Goal: Check status

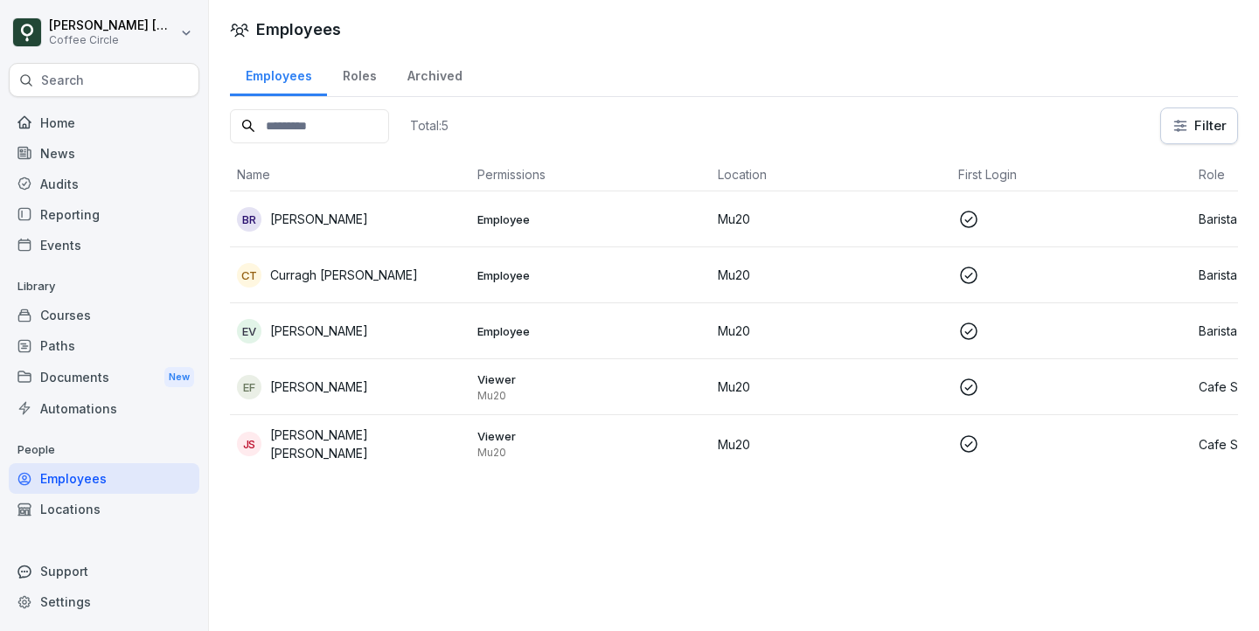
click at [1103, 209] on p at bounding box center [1071, 219] width 226 height 21
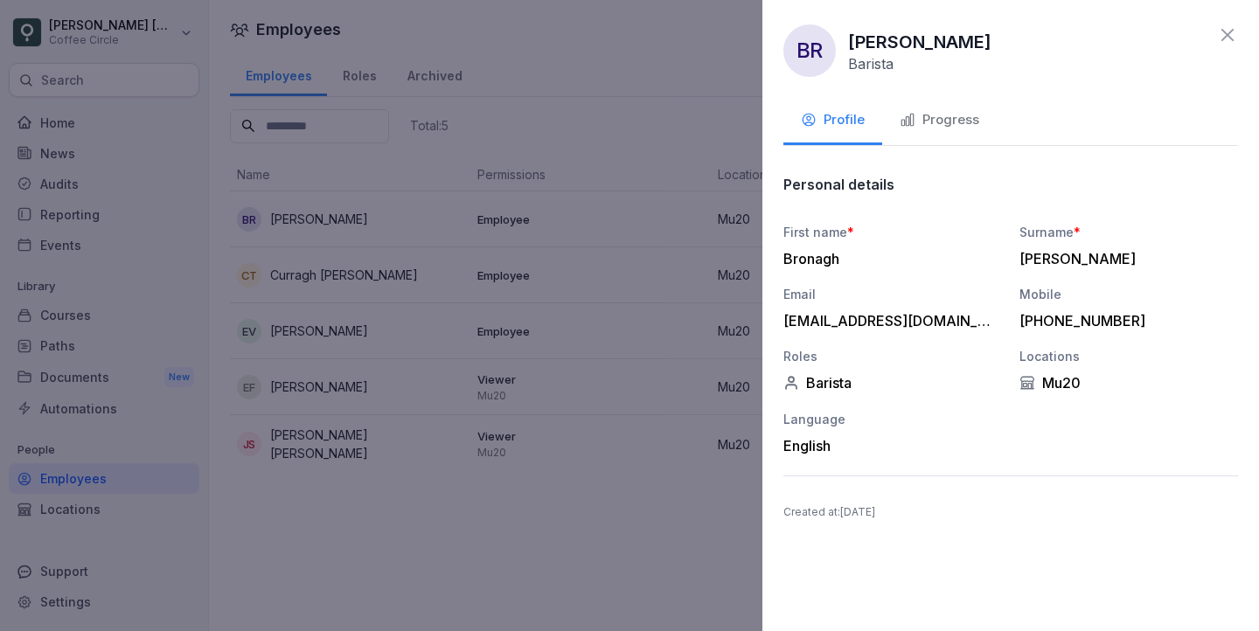
click at [956, 118] on div "Progress" at bounding box center [940, 120] width 80 height 20
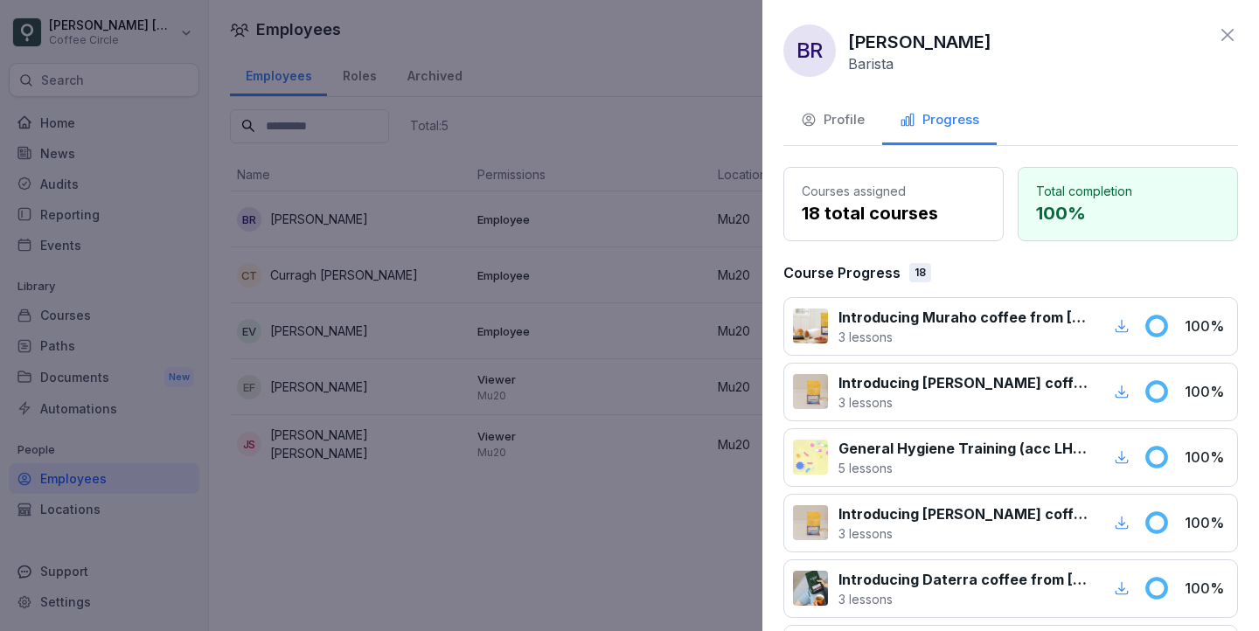
click at [616, 232] on div at bounding box center [629, 315] width 1259 height 631
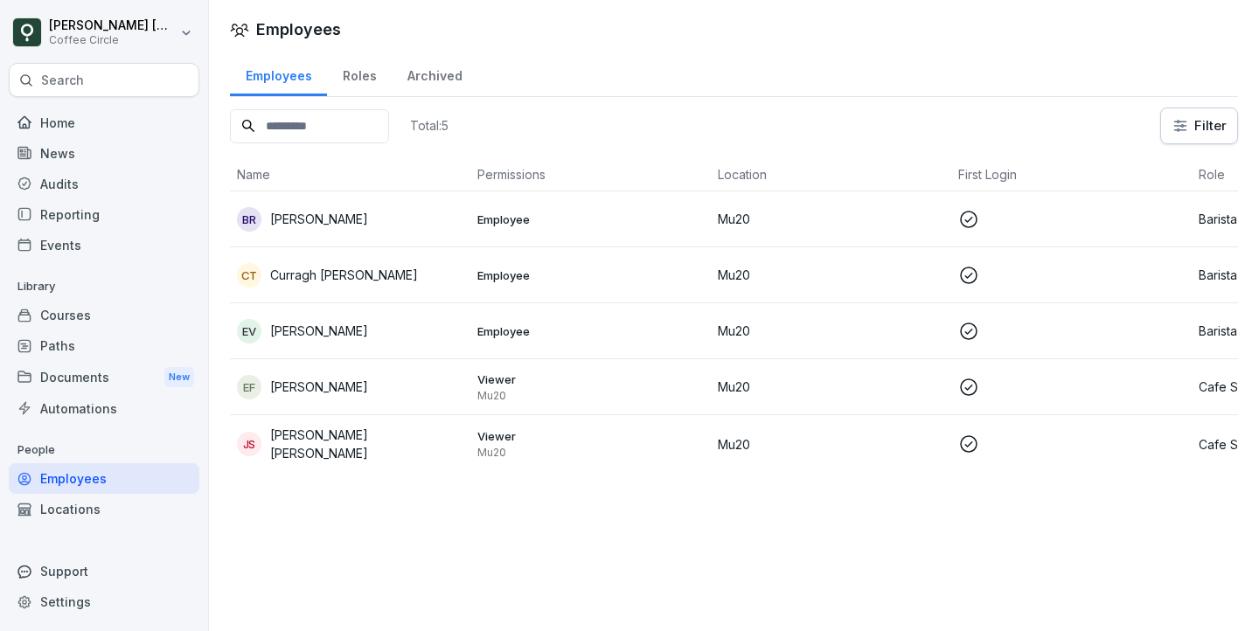
click at [574, 300] on td "Employee" at bounding box center [590, 275] width 240 height 56
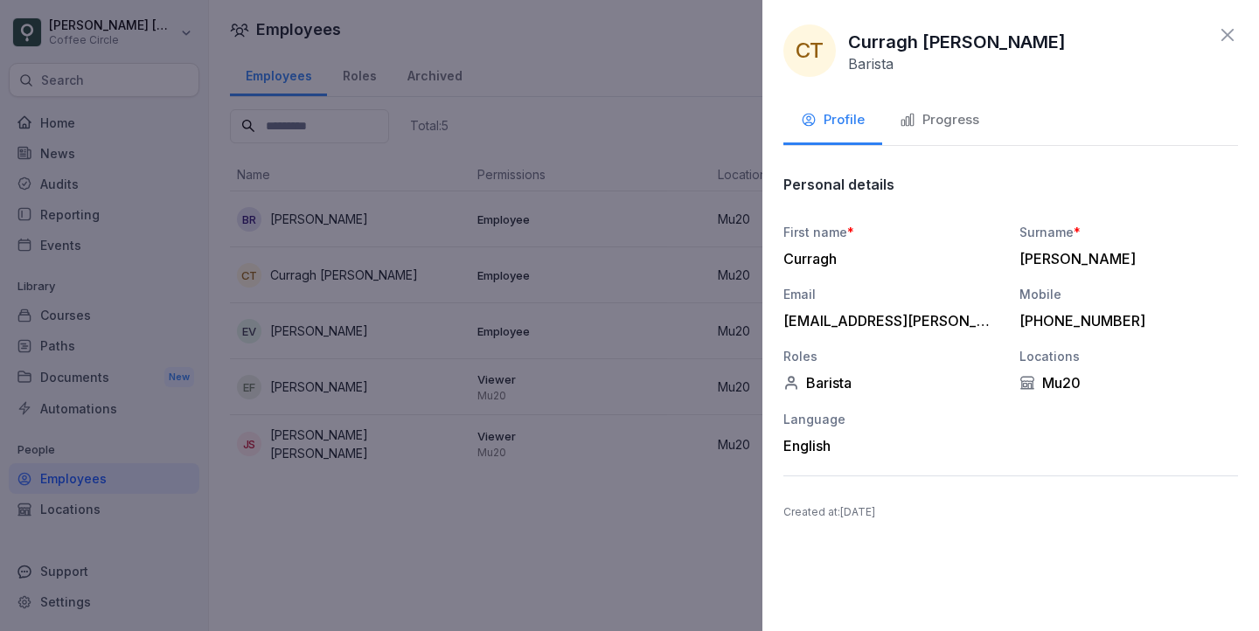
click at [945, 128] on div "Progress" at bounding box center [940, 120] width 80 height 20
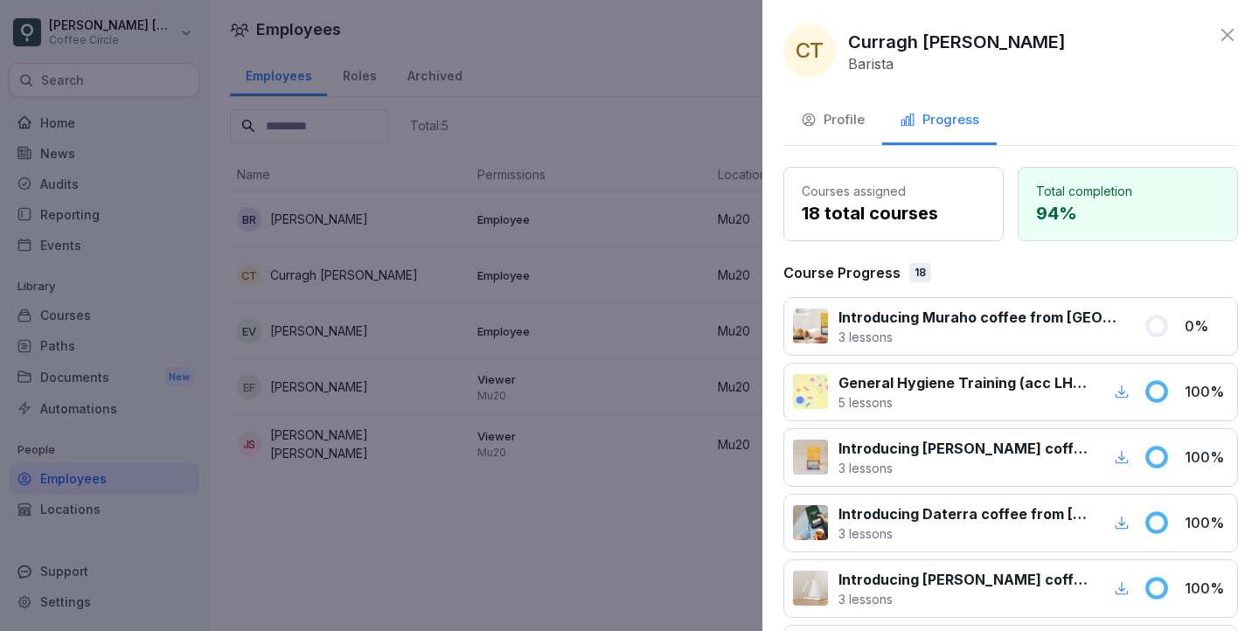
click at [534, 245] on div at bounding box center [629, 315] width 1259 height 631
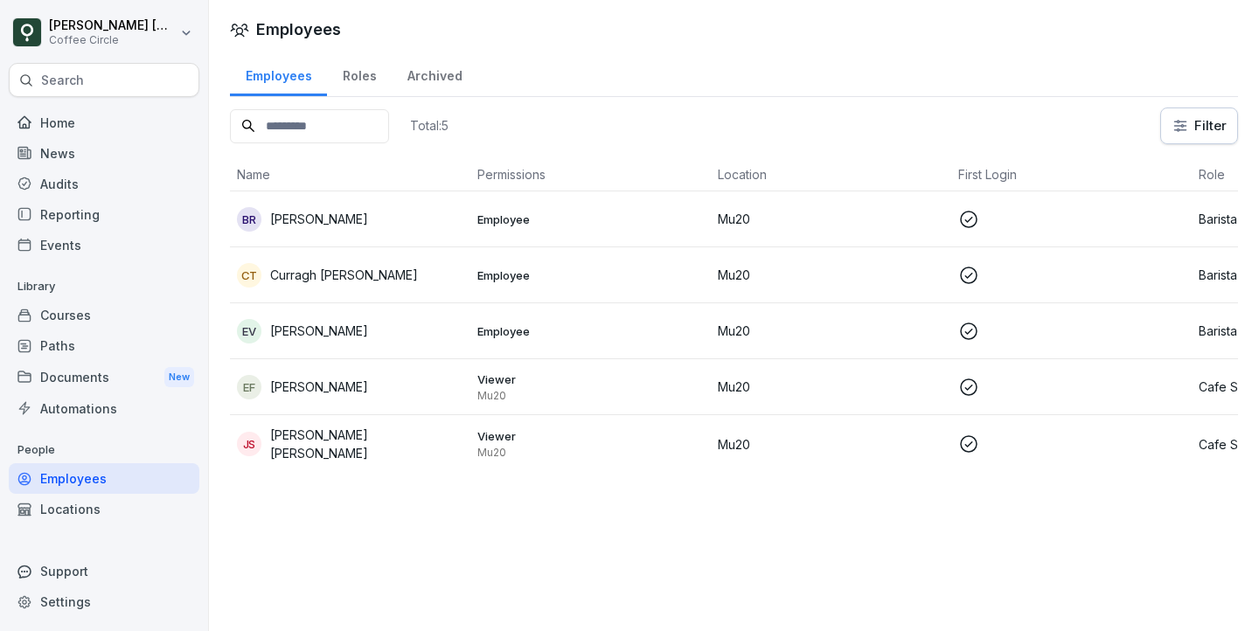
click at [548, 346] on td "Employee" at bounding box center [590, 331] width 240 height 56
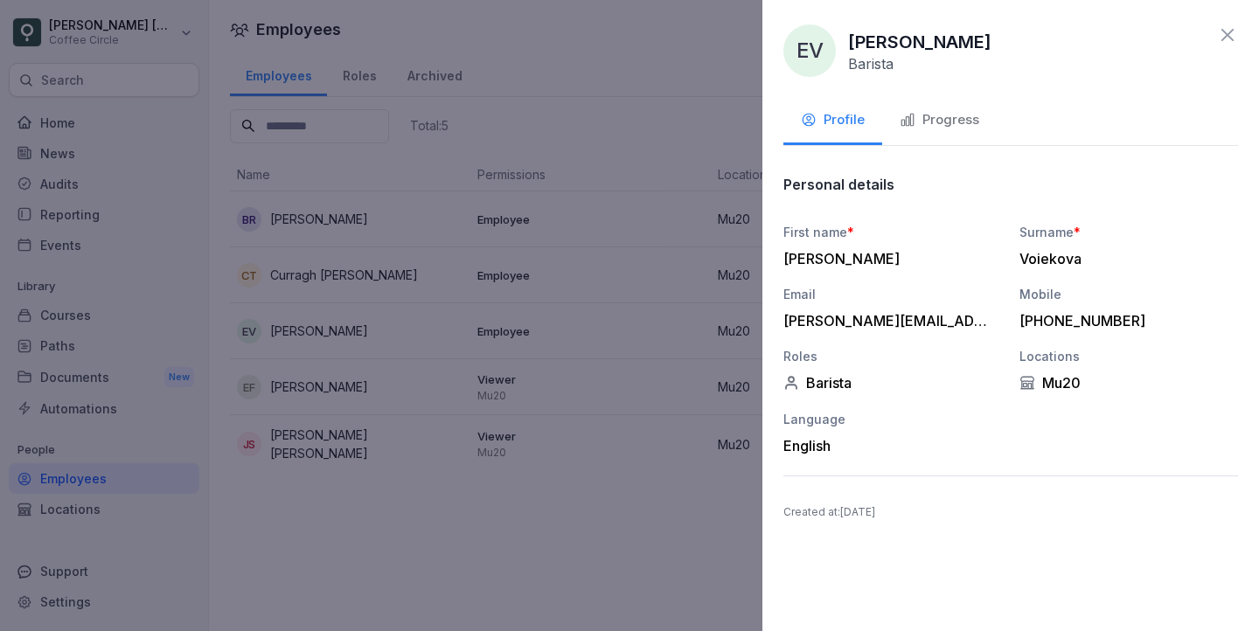
click at [934, 123] on div "Progress" at bounding box center [940, 120] width 80 height 20
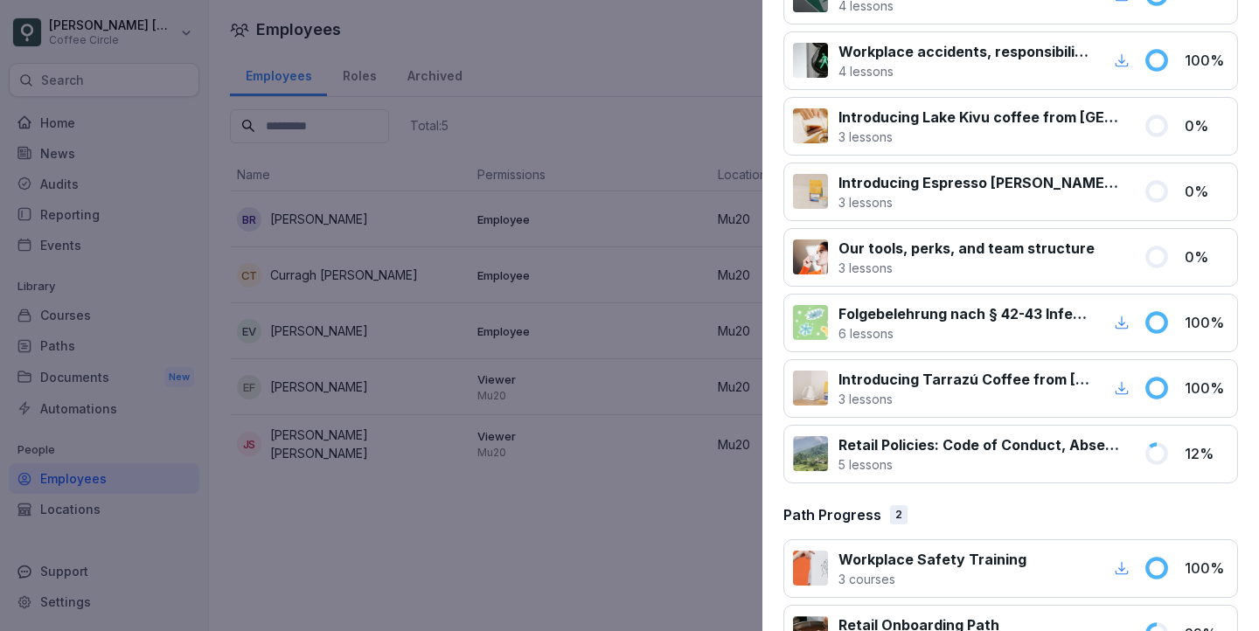
scroll to position [921, 0]
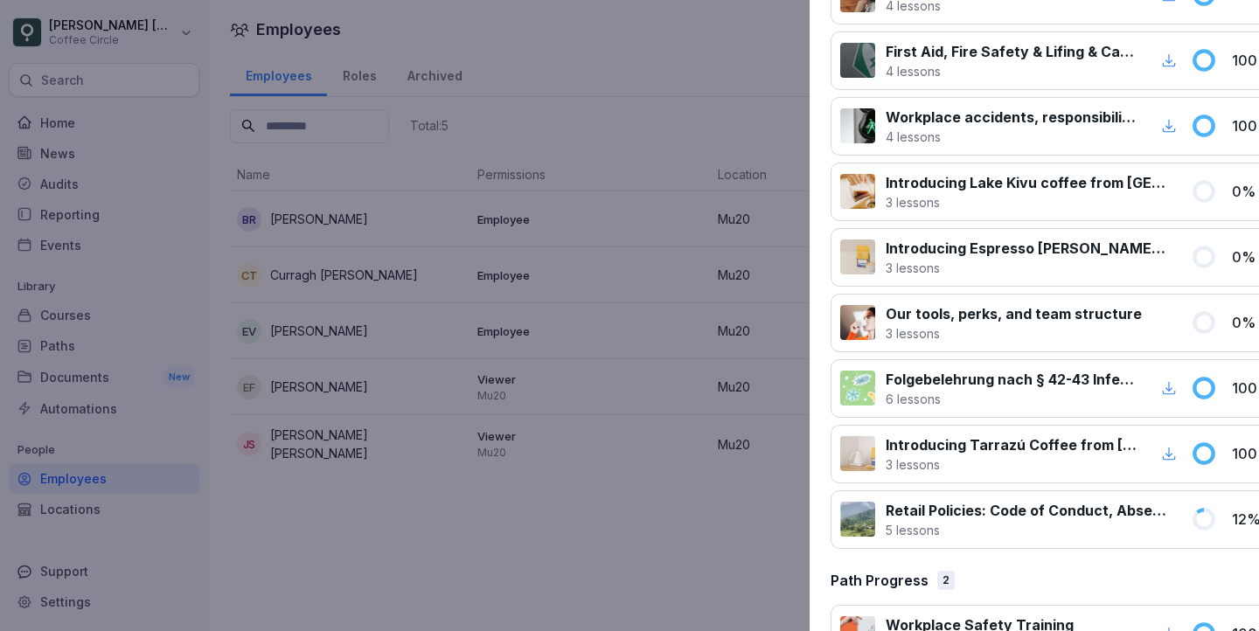
click at [625, 289] on div at bounding box center [629, 315] width 1259 height 631
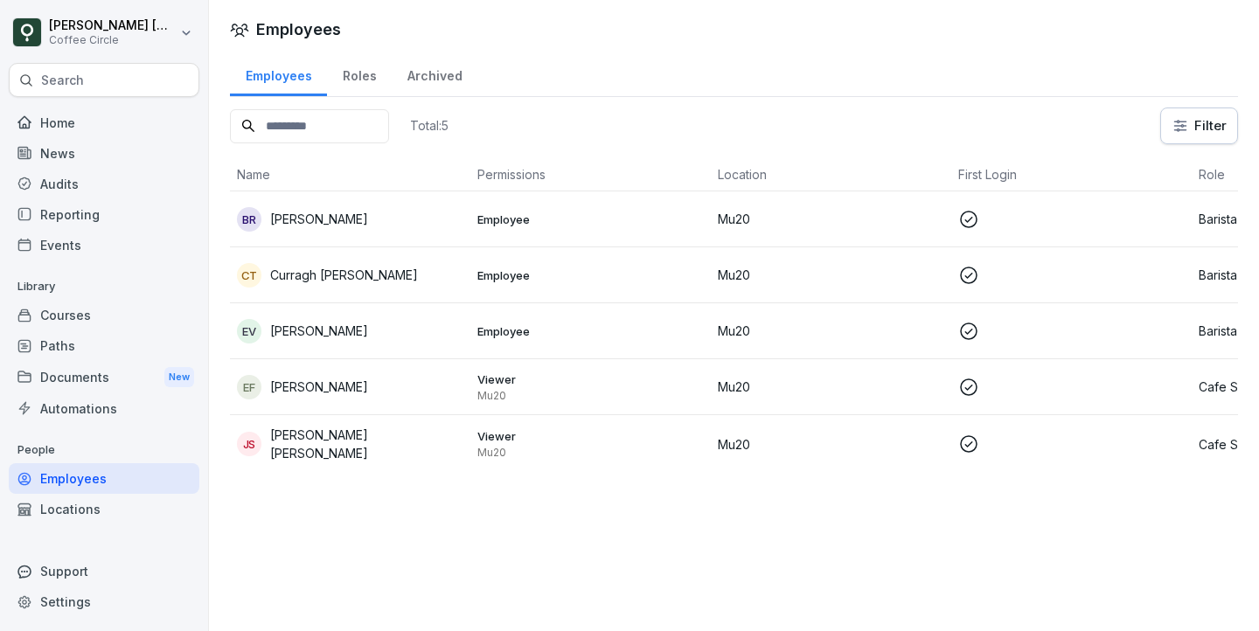
click at [453, 381] on div "EF [PERSON_NAME]" at bounding box center [350, 387] width 226 height 24
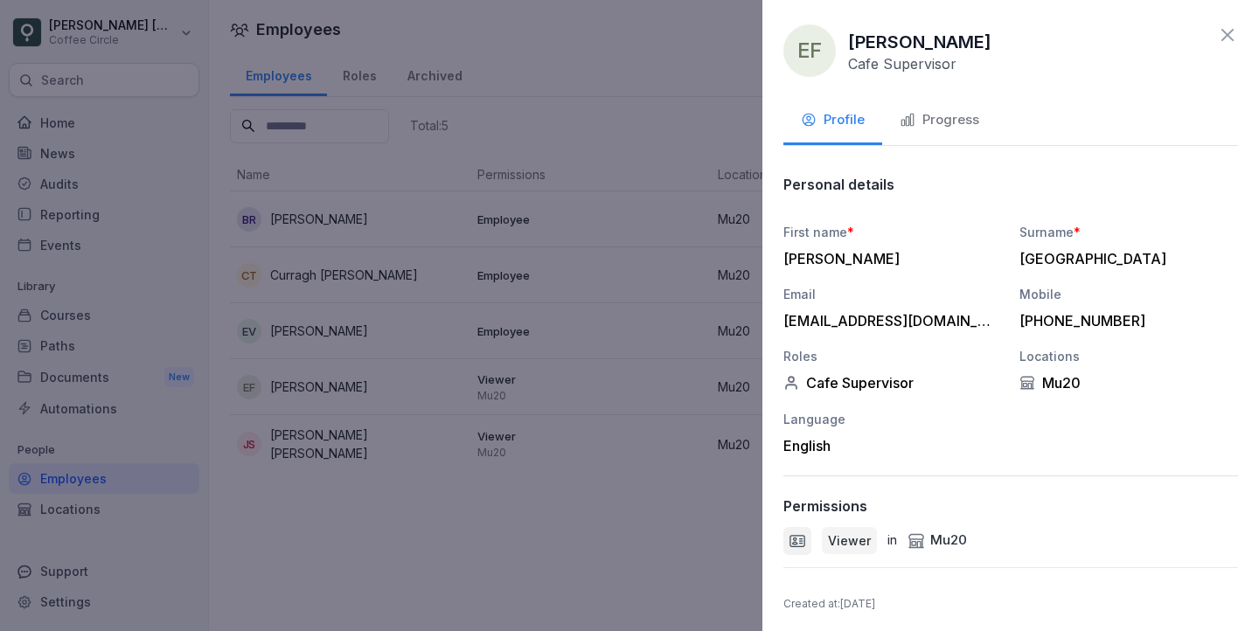
click at [935, 126] on div "Progress" at bounding box center [940, 120] width 80 height 20
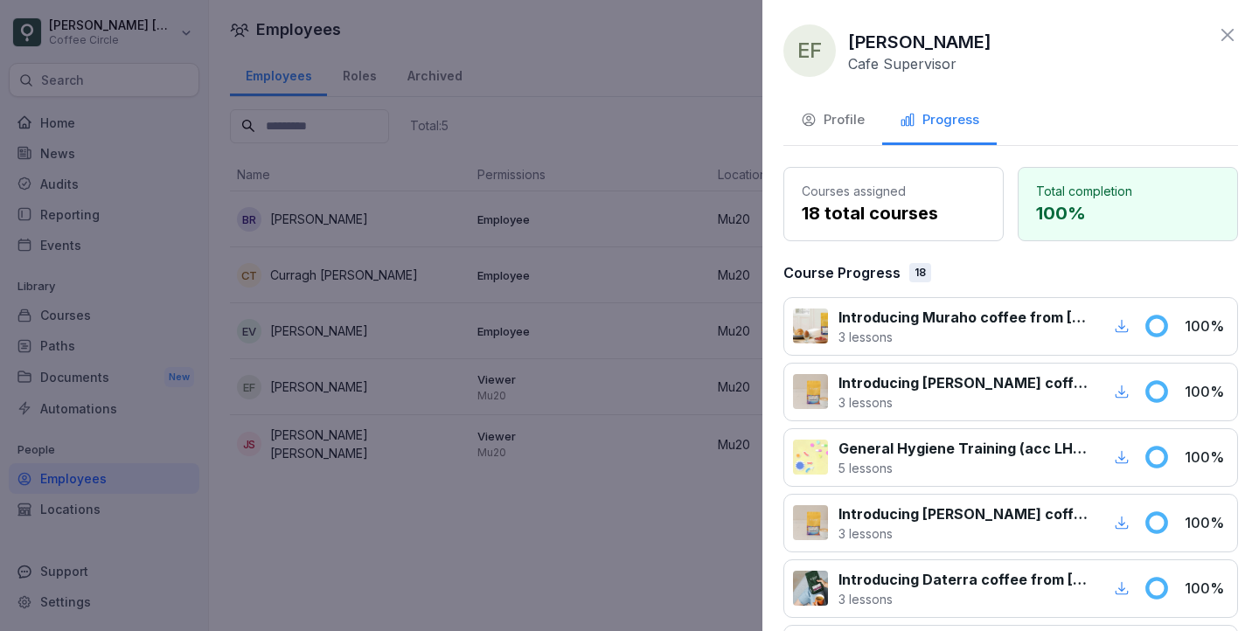
click at [636, 318] on div at bounding box center [629, 315] width 1259 height 631
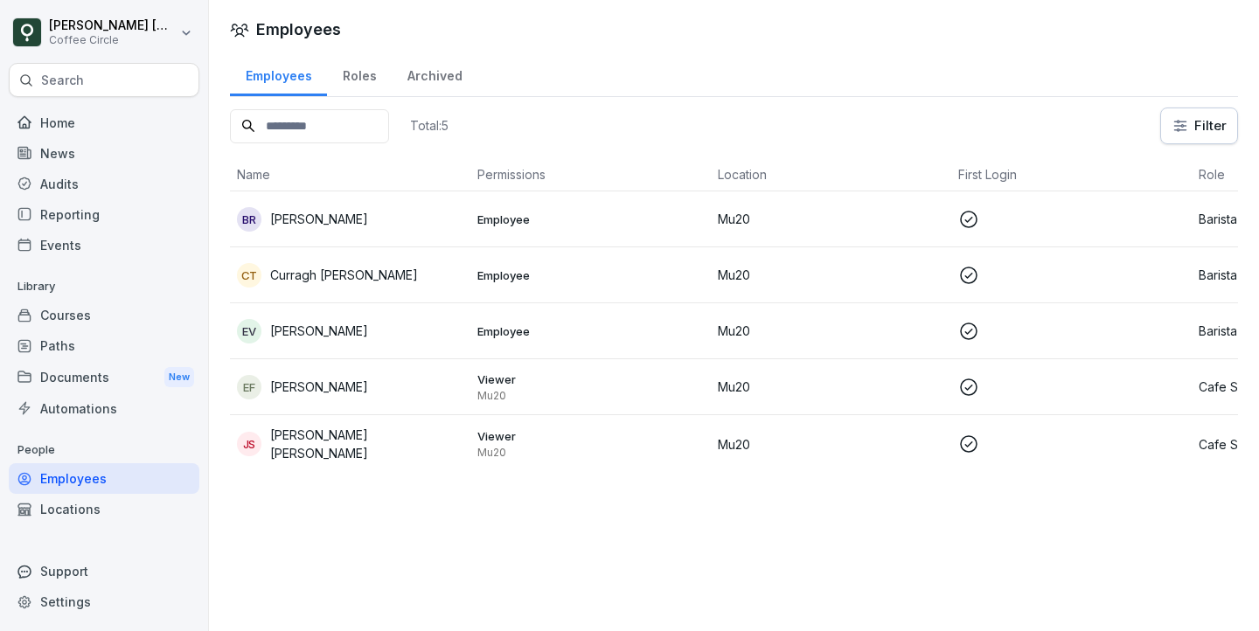
click at [518, 455] on p "Mu20" at bounding box center [590, 453] width 226 height 14
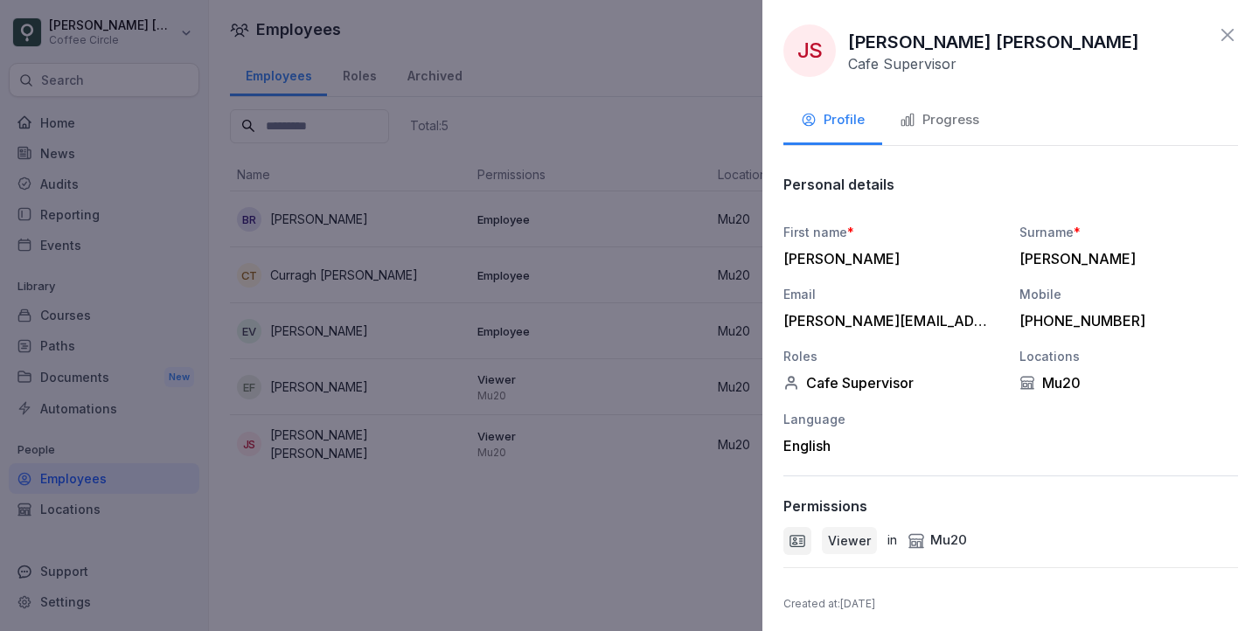
click at [968, 112] on div "Progress" at bounding box center [940, 120] width 80 height 20
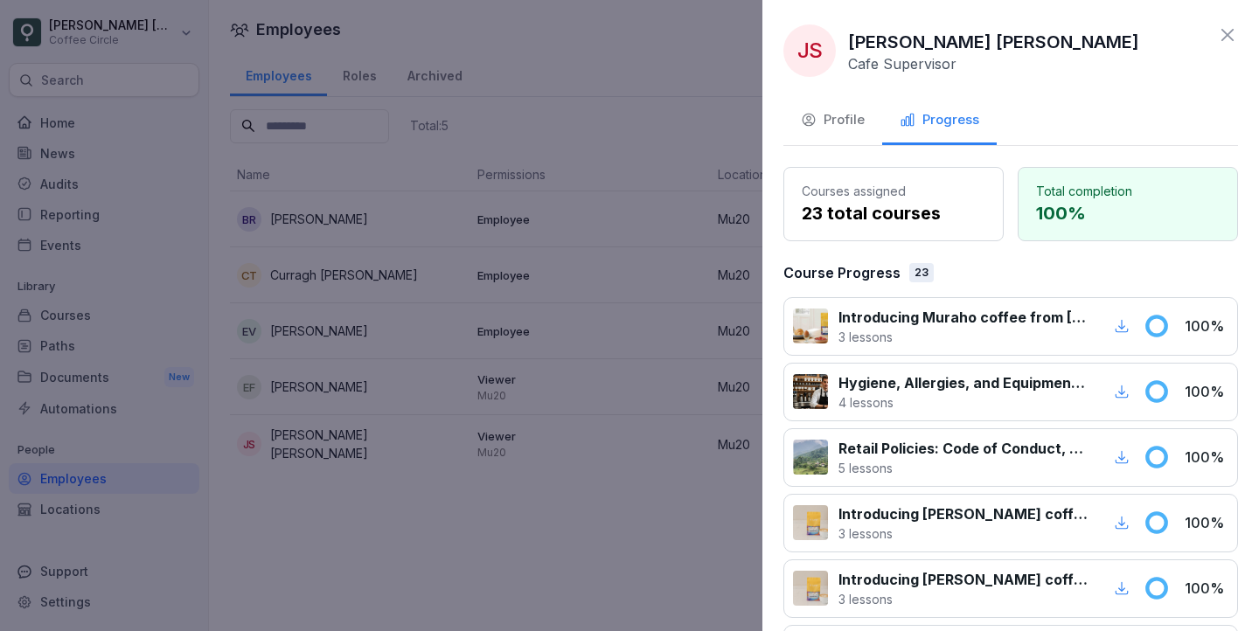
click at [548, 437] on div at bounding box center [629, 315] width 1259 height 631
